Goal: Task Accomplishment & Management: Use online tool/utility

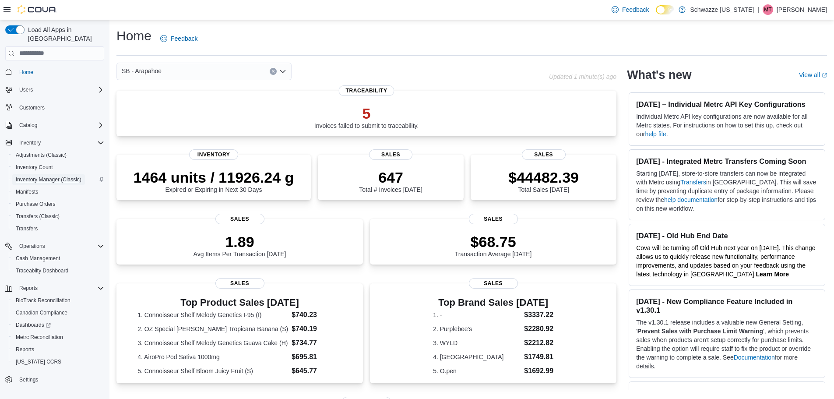
click at [55, 176] on span "Inventory Manager (Classic)" at bounding box center [49, 179] width 66 height 7
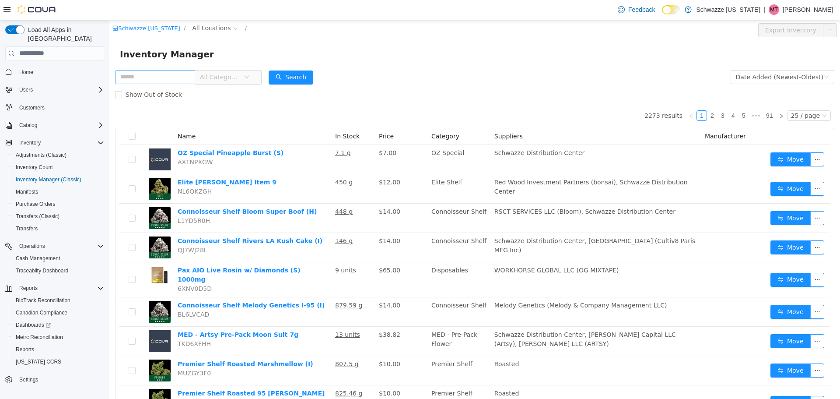
click at [155, 72] on input "text" at bounding box center [155, 77] width 80 height 14
type input "*********"
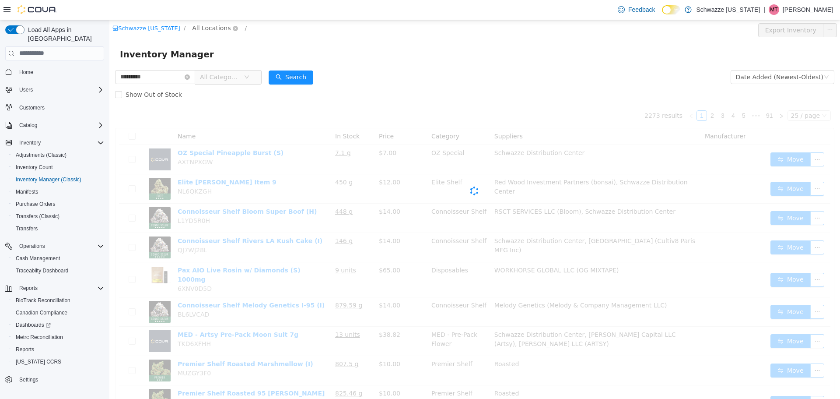
click at [194, 28] on span "All Locations" at bounding box center [211, 28] width 39 height 10
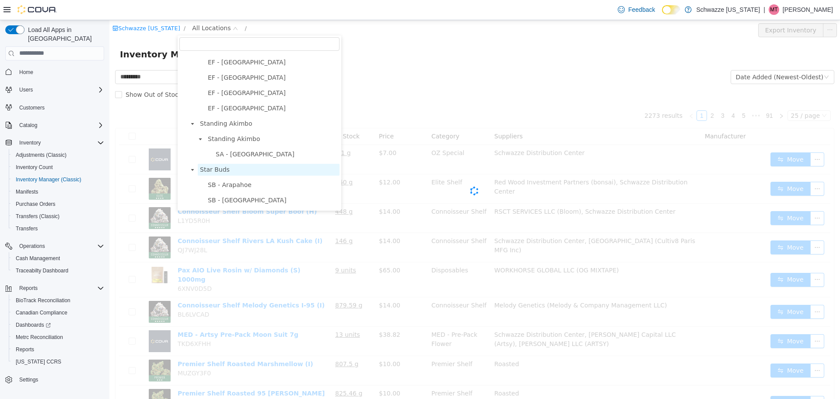
scroll to position [44, 0]
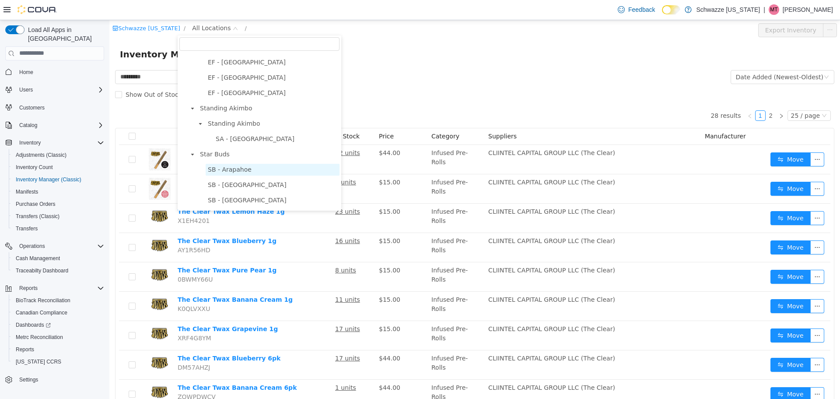
click at [239, 169] on span "SB - Arapahoe" at bounding box center [230, 168] width 44 height 7
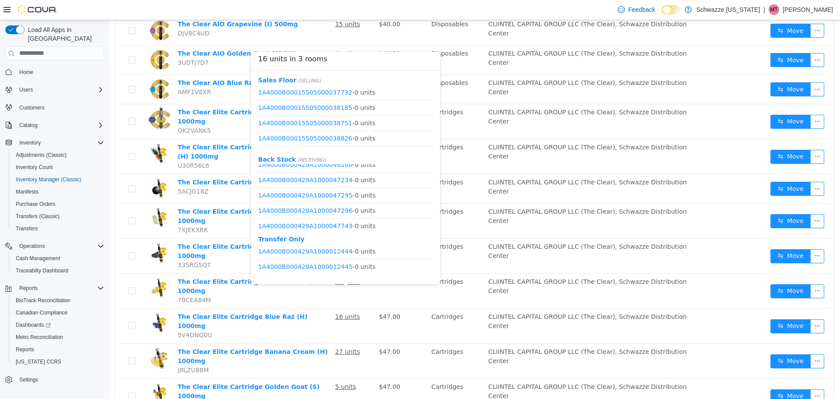
scroll to position [1757, 0]
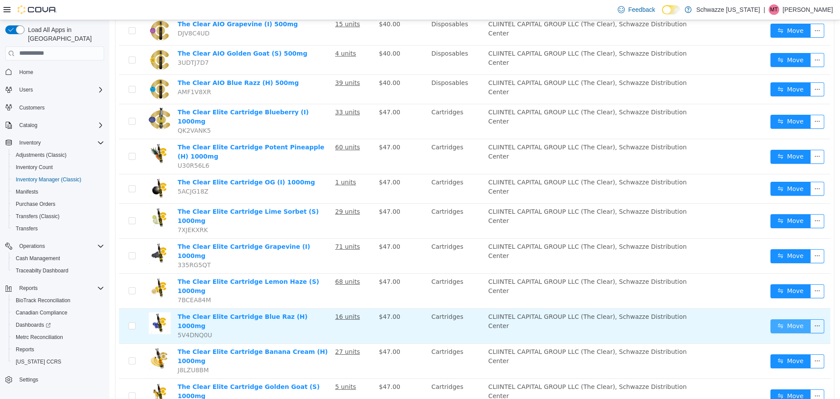
click at [784, 319] on button "Move" at bounding box center [791, 326] width 40 height 14
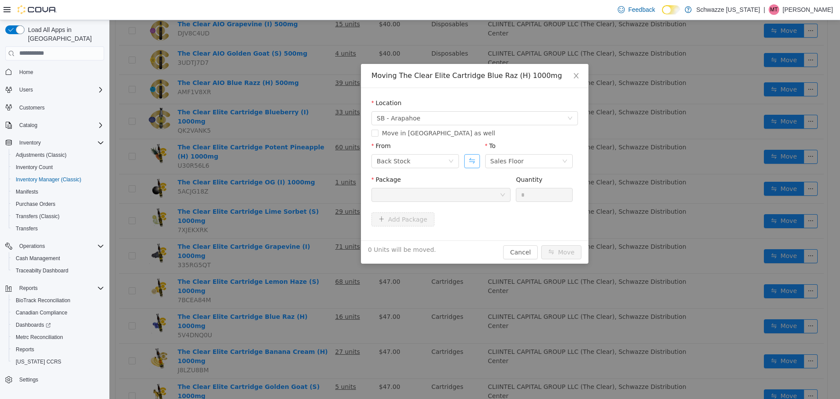
click at [475, 165] on button "Swap" at bounding box center [471, 161] width 15 height 14
click at [493, 191] on div at bounding box center [438, 194] width 123 height 13
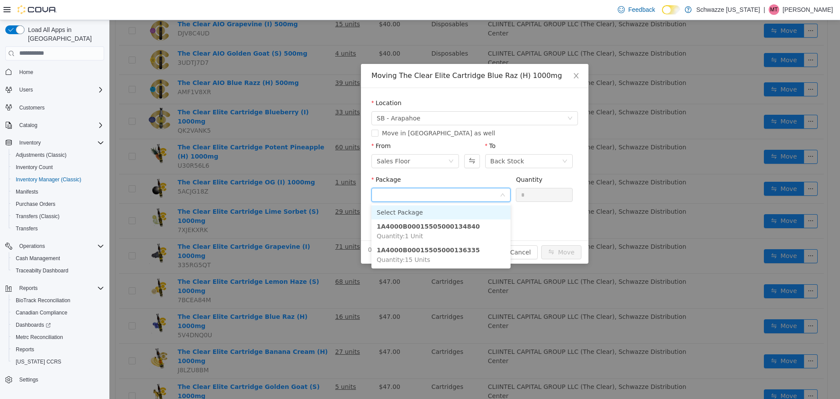
click at [504, 194] on icon "icon: down" at bounding box center [503, 194] width 4 height 3
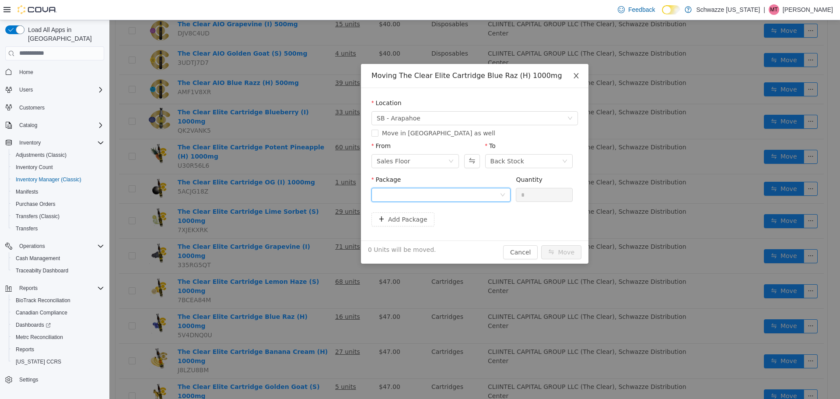
click at [583, 76] on span "Close" at bounding box center [576, 75] width 25 height 25
